Goal: Task Accomplishment & Management: Complete application form

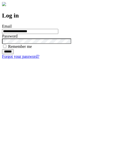
type input "**********"
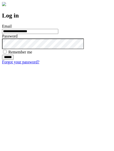
click at [14, 60] on input "******" at bounding box center [8, 57] width 12 height 5
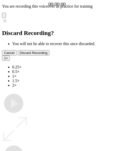
type input "**********"
